Goal: Task Accomplishment & Management: Complete application form

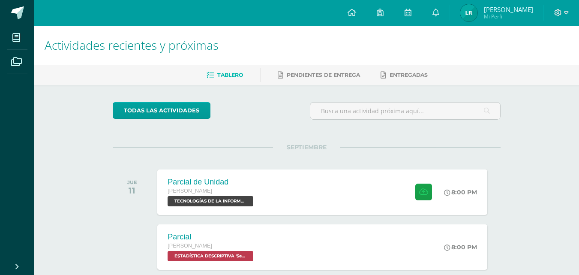
scroll to position [86, 0]
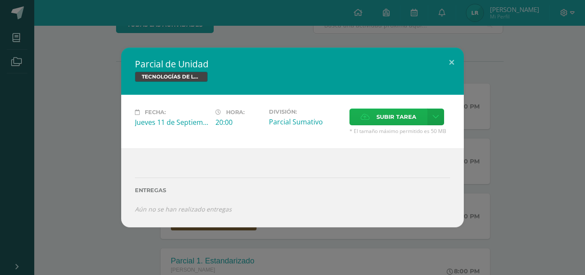
click at [385, 119] on span "Subir tarea" at bounding box center [396, 117] width 40 height 16
click at [0, 0] on input "Subir tarea" at bounding box center [0, 0] width 0 height 0
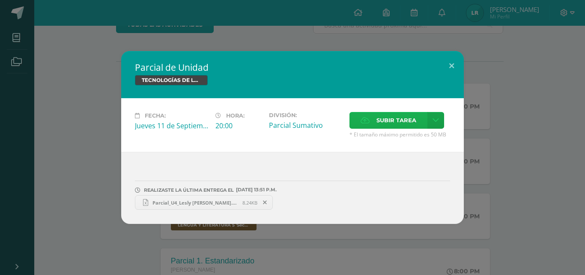
click at [395, 118] on span "Subir tarea" at bounding box center [396, 120] width 40 height 16
click at [0, 0] on input "Subir tarea" at bounding box center [0, 0] width 0 height 0
click at [214, 202] on span "Parcial_U4_Lesly [PERSON_NAME].xlsx" at bounding box center [195, 202] width 94 height 6
click at [258, 203] on span at bounding box center [265, 201] width 15 height 9
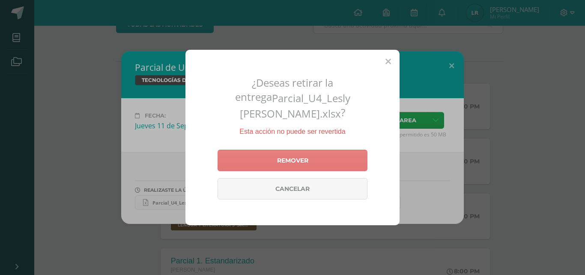
click at [287, 158] on link "Remover" at bounding box center [293, 159] width 150 height 21
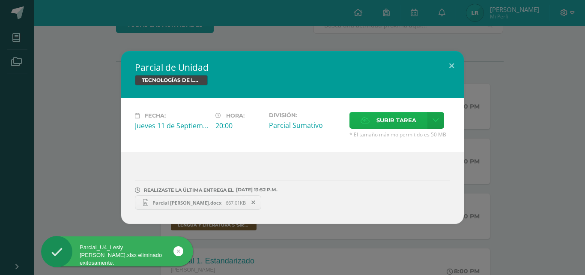
click at [372, 125] on label "Subir tarea" at bounding box center [388, 120] width 78 height 17
click at [0, 0] on input "Subir tarea" at bounding box center [0, 0] width 0 height 0
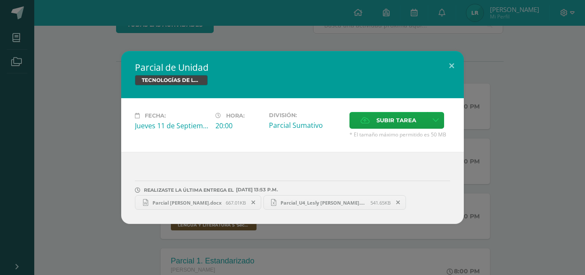
click at [290, 202] on span "Parcial_U4_Lesly [PERSON_NAME].xlsx" at bounding box center [323, 202] width 94 height 6
click at [450, 66] on button at bounding box center [451, 65] width 24 height 29
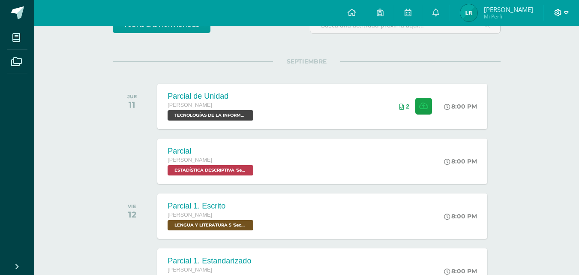
click at [564, 14] on icon at bounding box center [566, 13] width 5 height 8
click at [524, 61] on span "Cerrar sesión" at bounding box center [539, 58] width 39 height 8
